Goal: Task Accomplishment & Management: Manage account settings

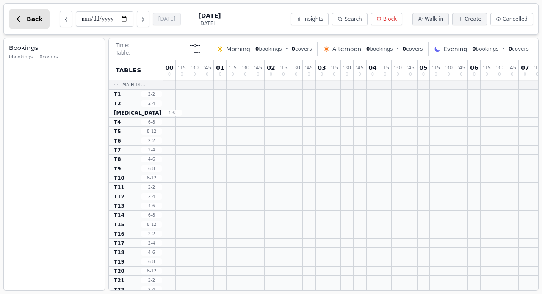
click at [19, 20] on icon "button" at bounding box center [20, 19] width 8 height 8
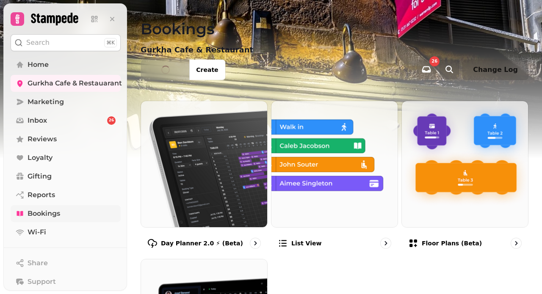
click at [55, 214] on span "Bookings" at bounding box center [44, 214] width 33 height 10
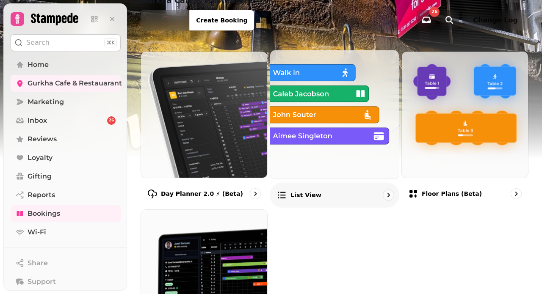
scroll to position [93, 0]
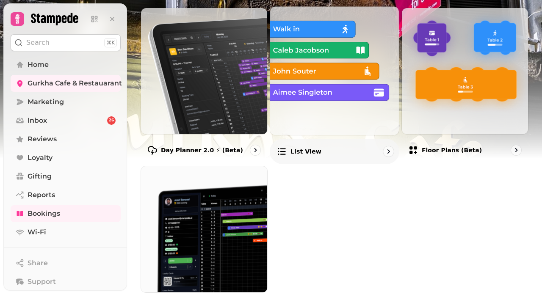
click at [306, 148] on p "List view" at bounding box center [306, 151] width 31 height 8
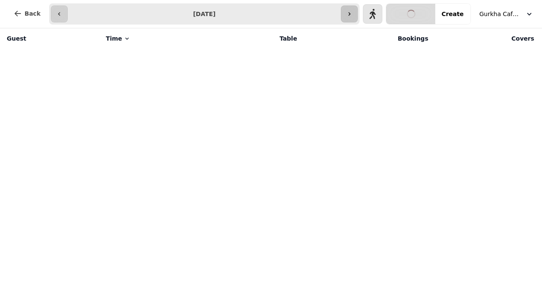
click at [353, 17] on icon "button" at bounding box center [349, 14] width 7 height 7
click at [56, 17] on icon "button" at bounding box center [59, 14] width 7 height 7
click at [56, 16] on icon "button" at bounding box center [59, 14] width 7 height 7
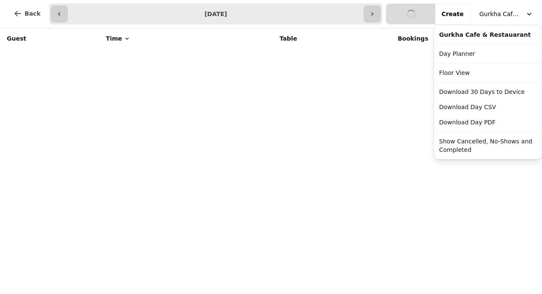
click at [509, 17] on span "Gurkha Cafe & Restauarant" at bounding box center [500, 14] width 42 height 8
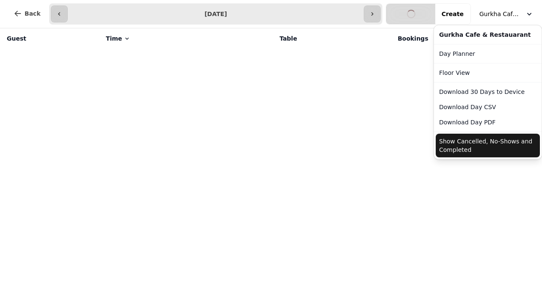
click at [495, 142] on button "Show Cancelled, No-Shows and Completed" at bounding box center [488, 146] width 104 height 24
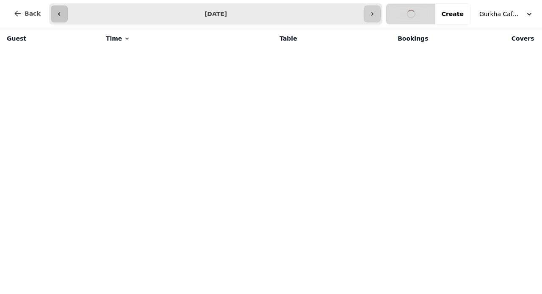
click at [56, 16] on icon "button" at bounding box center [59, 14] width 7 height 7
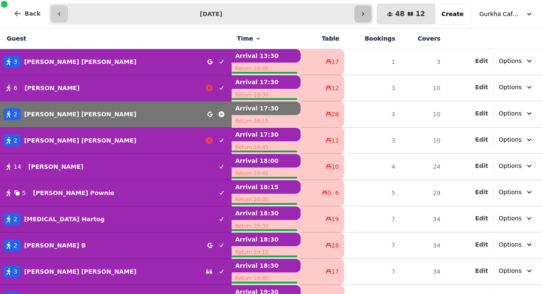
click at [366, 13] on icon "button" at bounding box center [363, 14] width 7 height 7
click at [61, 15] on icon "button" at bounding box center [59, 14] width 7 height 7
click at [366, 14] on icon "button" at bounding box center [363, 14] width 7 height 7
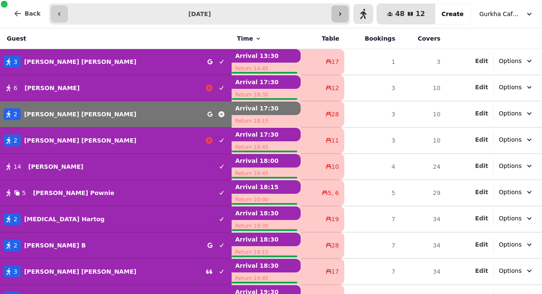
click at [366, 14] on icon "button" at bounding box center [363, 14] width 7 height 10
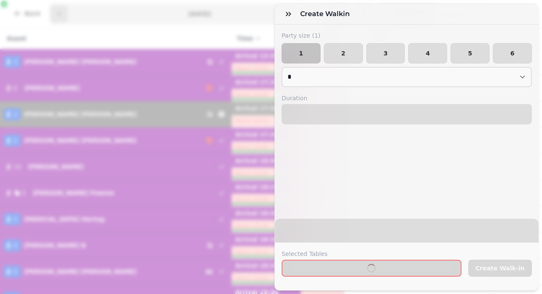
click at [231, 17] on div "Create walkin Party size ( 1 ) 1 2 3 4 5 6 * * * * * * * * * ** ** ** ** ** ** …" at bounding box center [271, 154] width 542 height 281
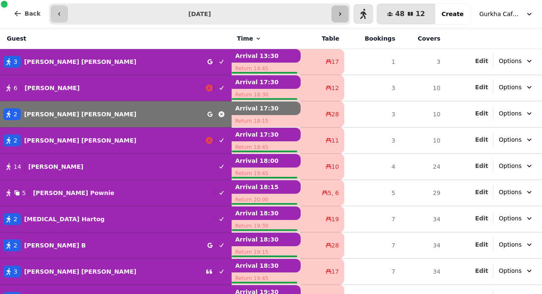
click at [343, 13] on icon "button" at bounding box center [340, 14] width 7 height 7
type input "**********"
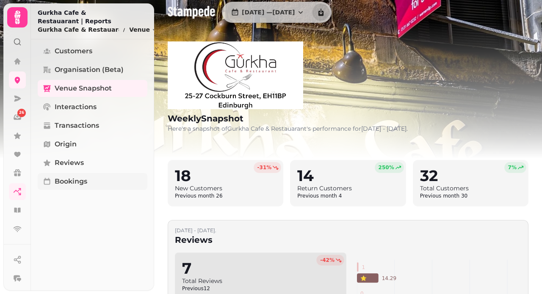
click at [74, 173] on link "Bookings" at bounding box center [93, 181] width 110 height 17
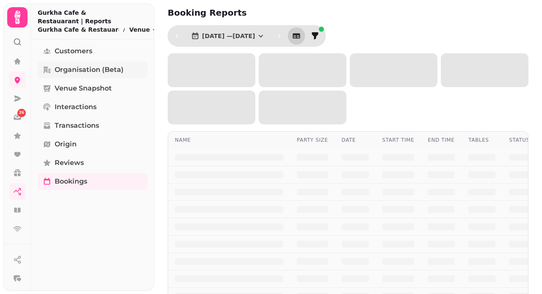
click at [93, 65] on span "Organisation (beta)" at bounding box center [89, 70] width 69 height 10
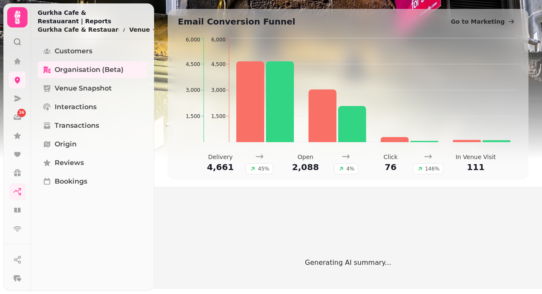
scroll to position [300, 0]
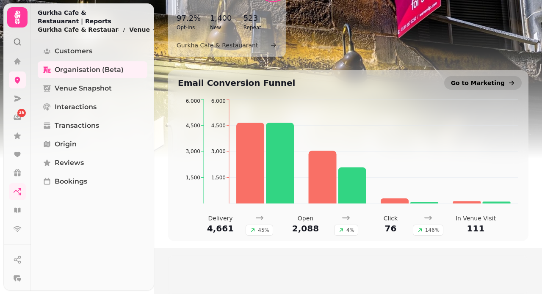
click at [468, 85] on span "Go to Marketing" at bounding box center [478, 83] width 54 height 8
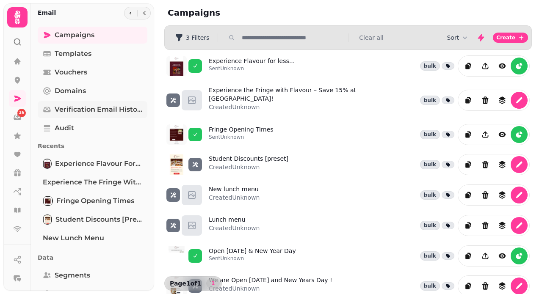
click at [74, 109] on span "Verification email history" at bounding box center [99, 110] width 88 height 10
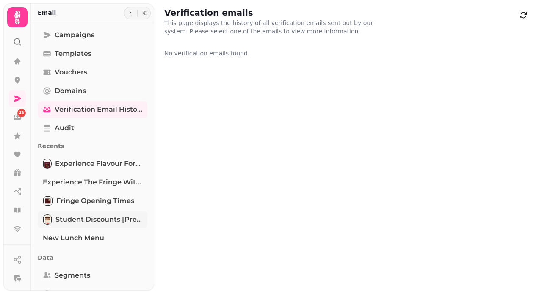
click at [89, 220] on span "Student Discounts [preset]" at bounding box center [98, 220] width 87 height 10
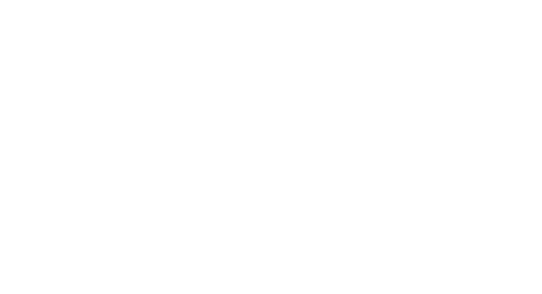
select select "**********"
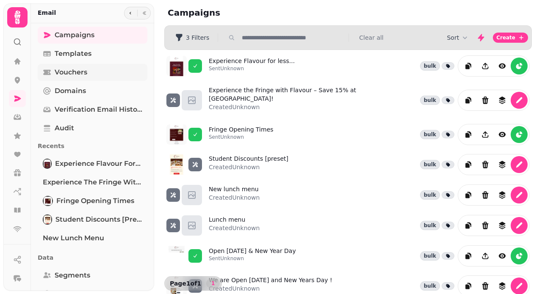
click at [77, 68] on span "Vouchers" at bounding box center [71, 72] width 33 height 10
select select "**"
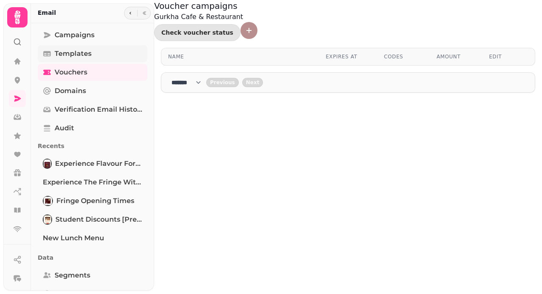
click at [87, 50] on span "Templates" at bounding box center [73, 54] width 37 height 10
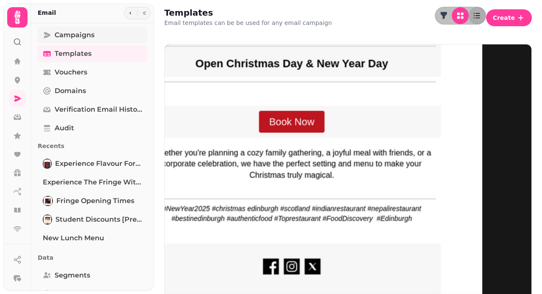
click at [88, 29] on link "Campaigns" at bounding box center [93, 35] width 110 height 17
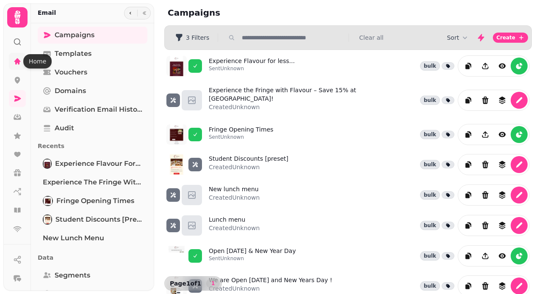
click at [20, 59] on icon at bounding box center [17, 61] width 8 height 8
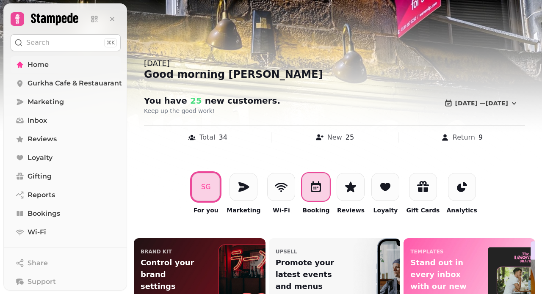
click at [321, 198] on div at bounding box center [316, 187] width 28 height 28
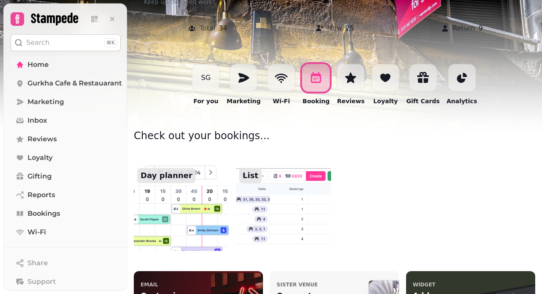
scroll to position [111, 0]
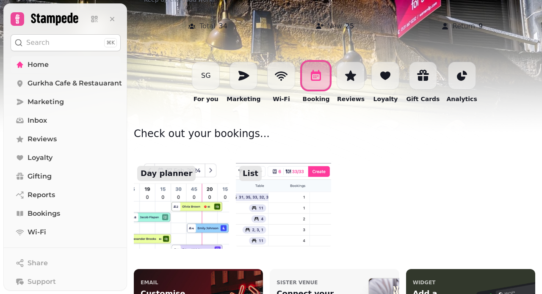
click at [246, 177] on p "List" at bounding box center [250, 173] width 22 height 15
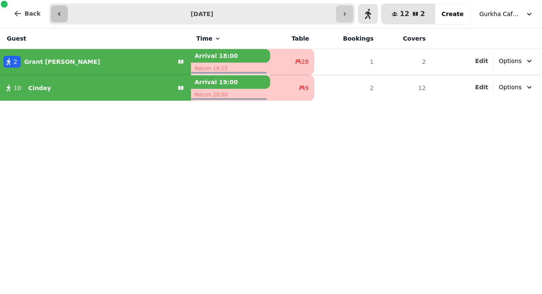
click at [58, 14] on icon "button" at bounding box center [59, 14] width 7 height 7
click at [58, 17] on button "button" at bounding box center [59, 14] width 17 height 17
click at [371, 16] on icon "button" at bounding box center [367, 14] width 7 height 7
click at [369, 15] on icon "button" at bounding box center [368, 13] width 2 height 3
click at [352, 10] on button "button" at bounding box center [344, 14] width 17 height 17
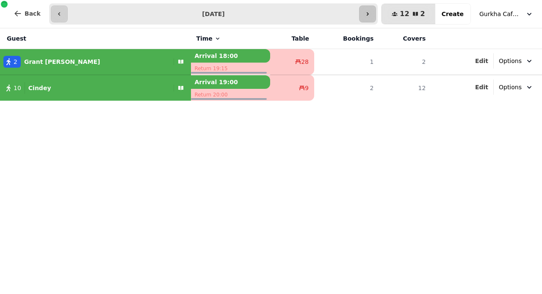
type input "**********"
